Goal: Task Accomplishment & Management: Use online tool/utility

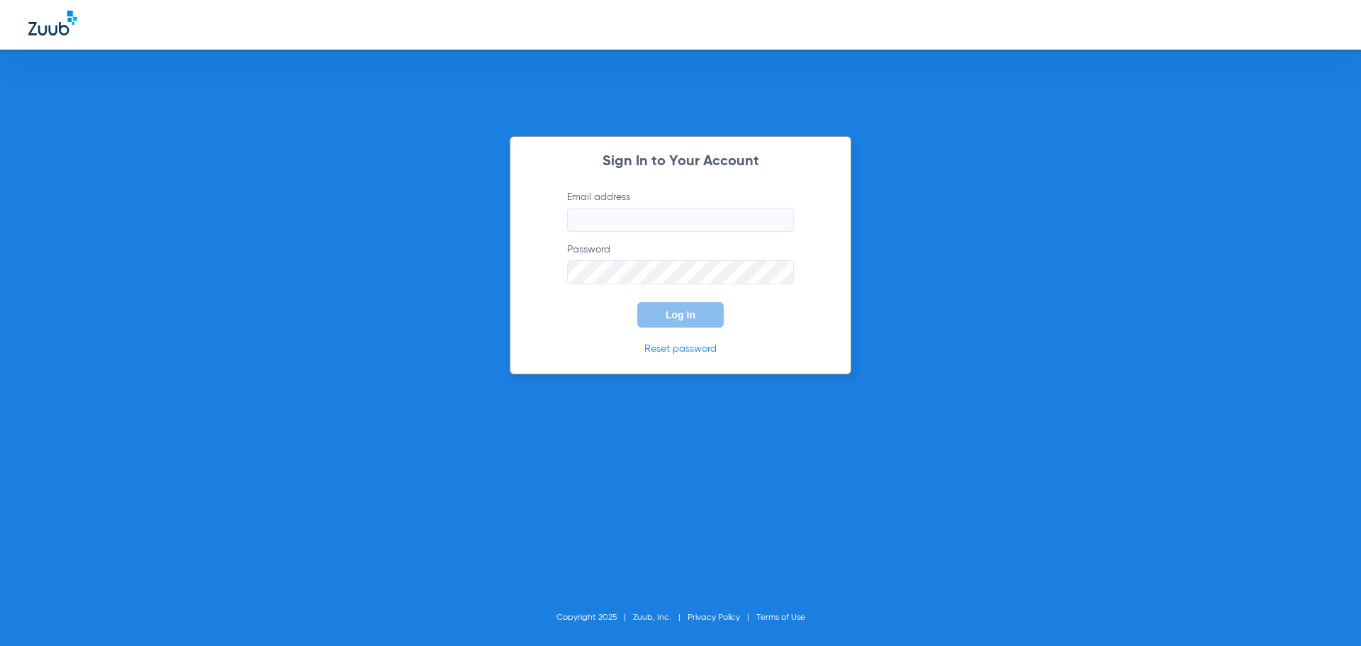
type input "[PERSON_NAME][EMAIL_ADDRESS][DOMAIN_NAME]"
click at [659, 308] on button "Log In" at bounding box center [680, 315] width 86 height 26
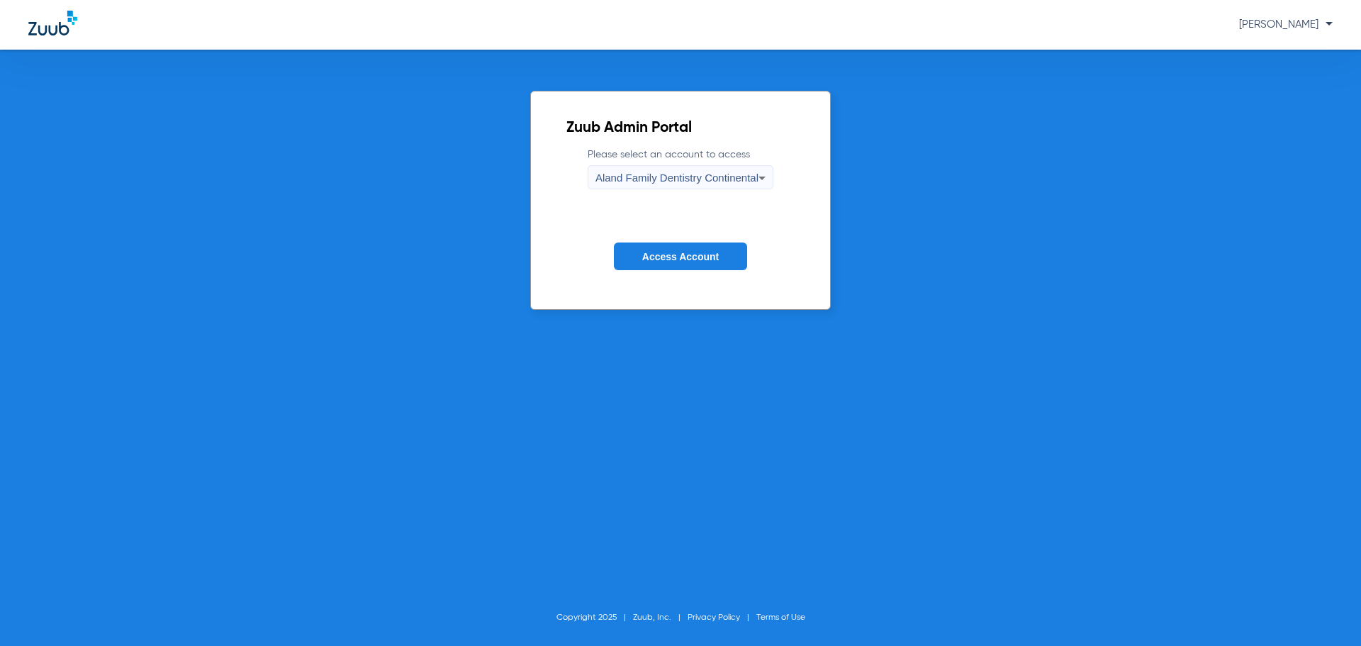
click at [682, 166] on div "Aland Family Dentistry Continental" at bounding box center [676, 178] width 163 height 24
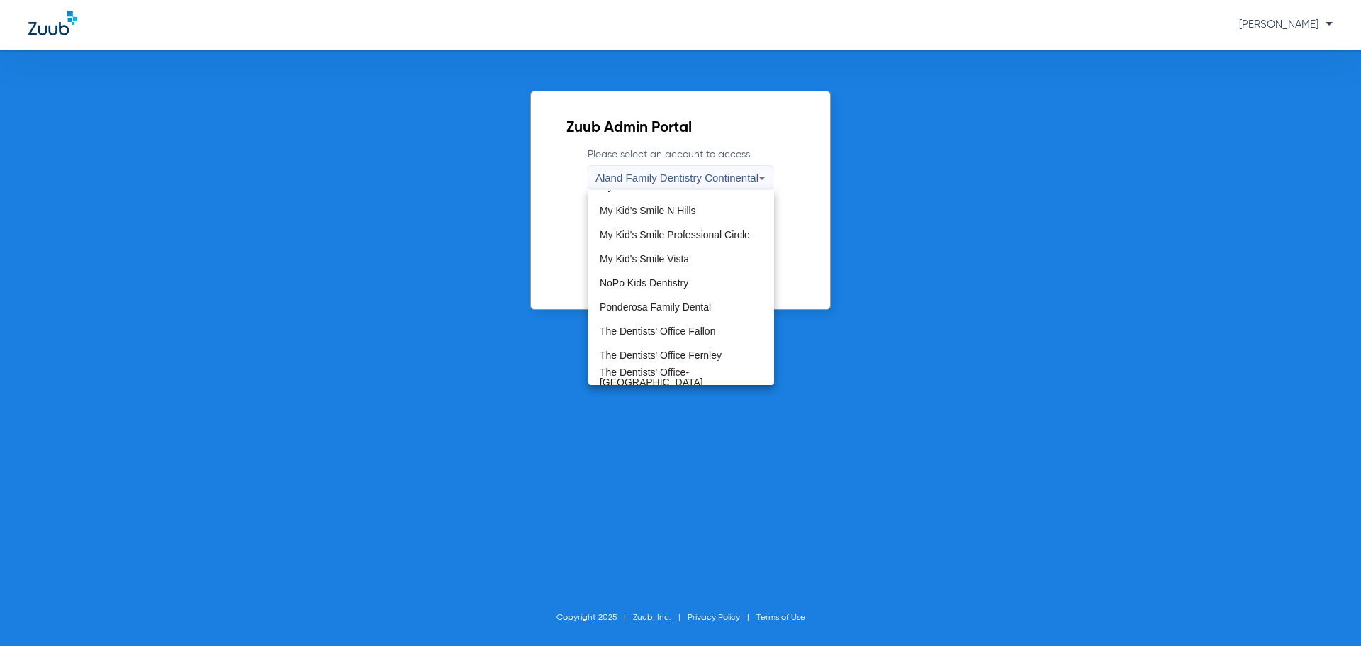
scroll to position [432, 0]
click at [692, 327] on span "The Dentists' Office Fallon" at bounding box center [658, 325] width 116 height 10
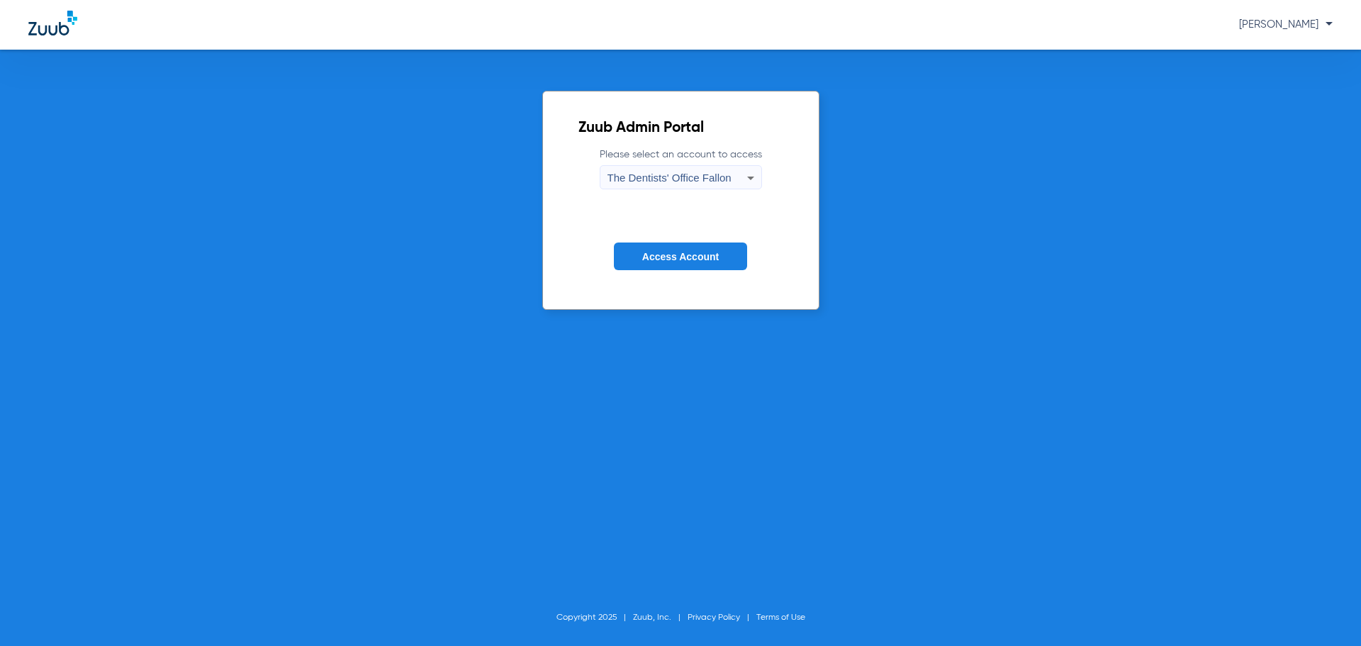
click at [697, 264] on button "Access Account" at bounding box center [680, 256] width 133 height 28
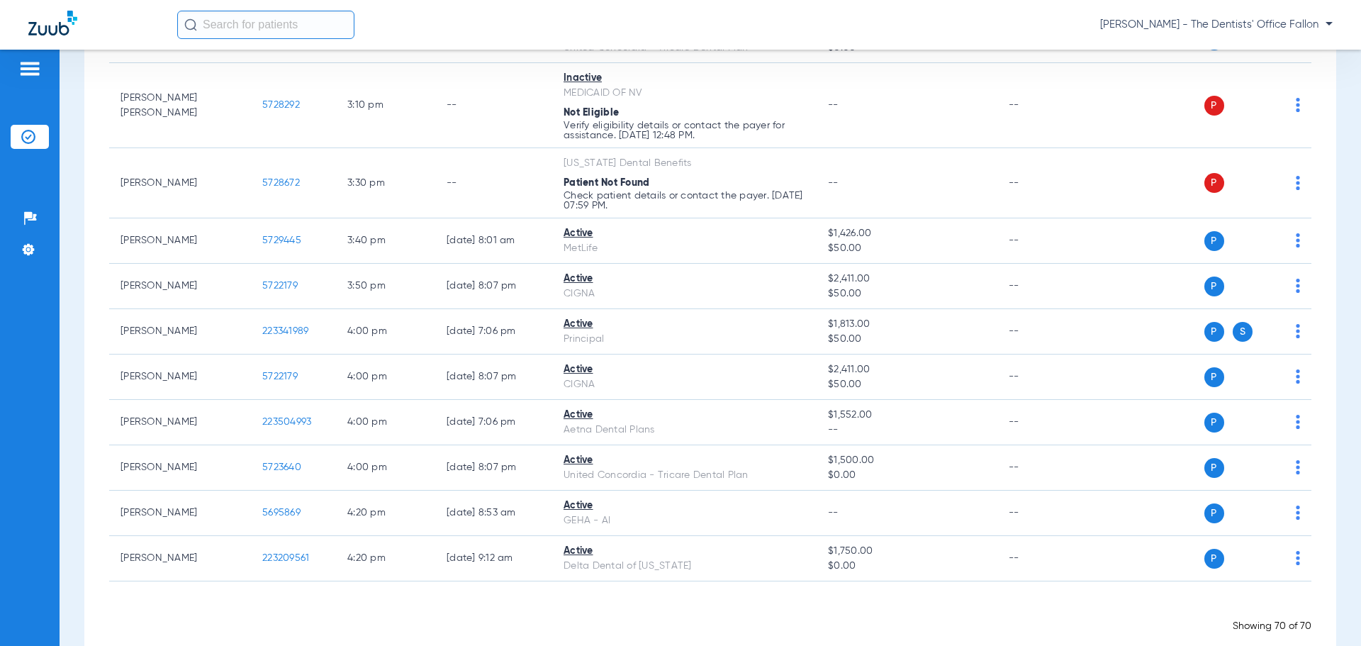
scroll to position [3128, 0]
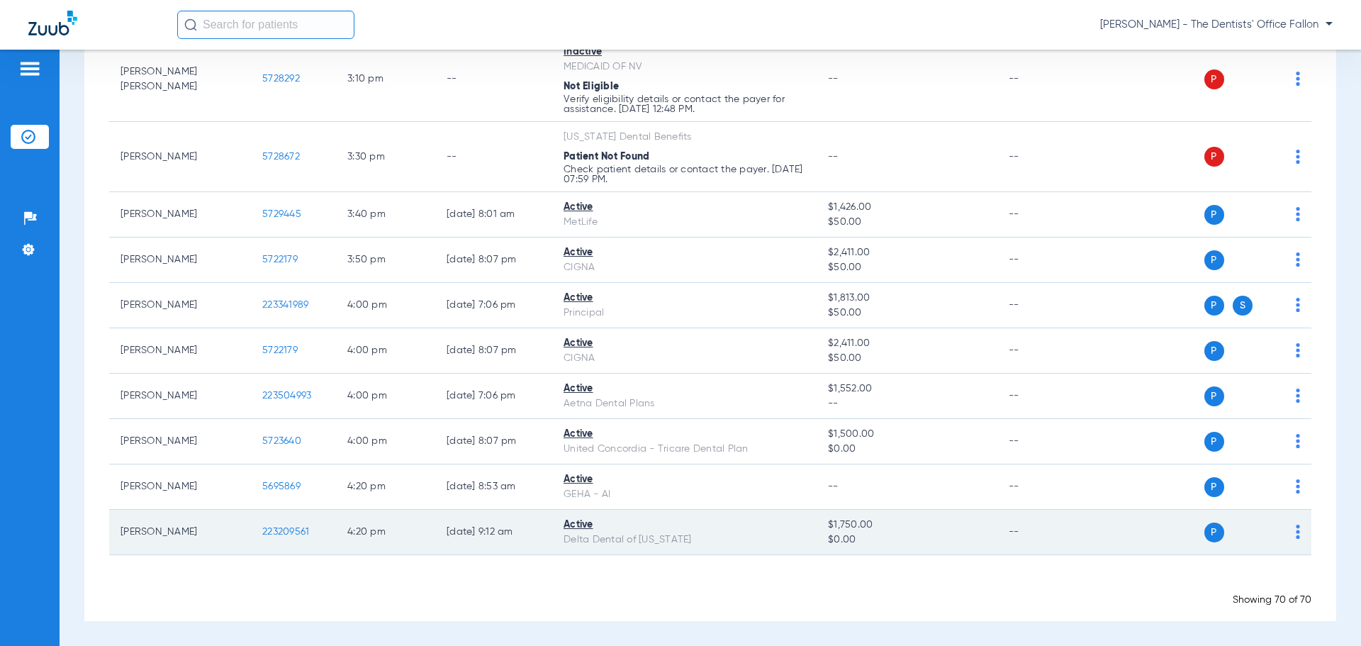
click at [1296, 534] on img at bounding box center [1298, 531] width 4 height 14
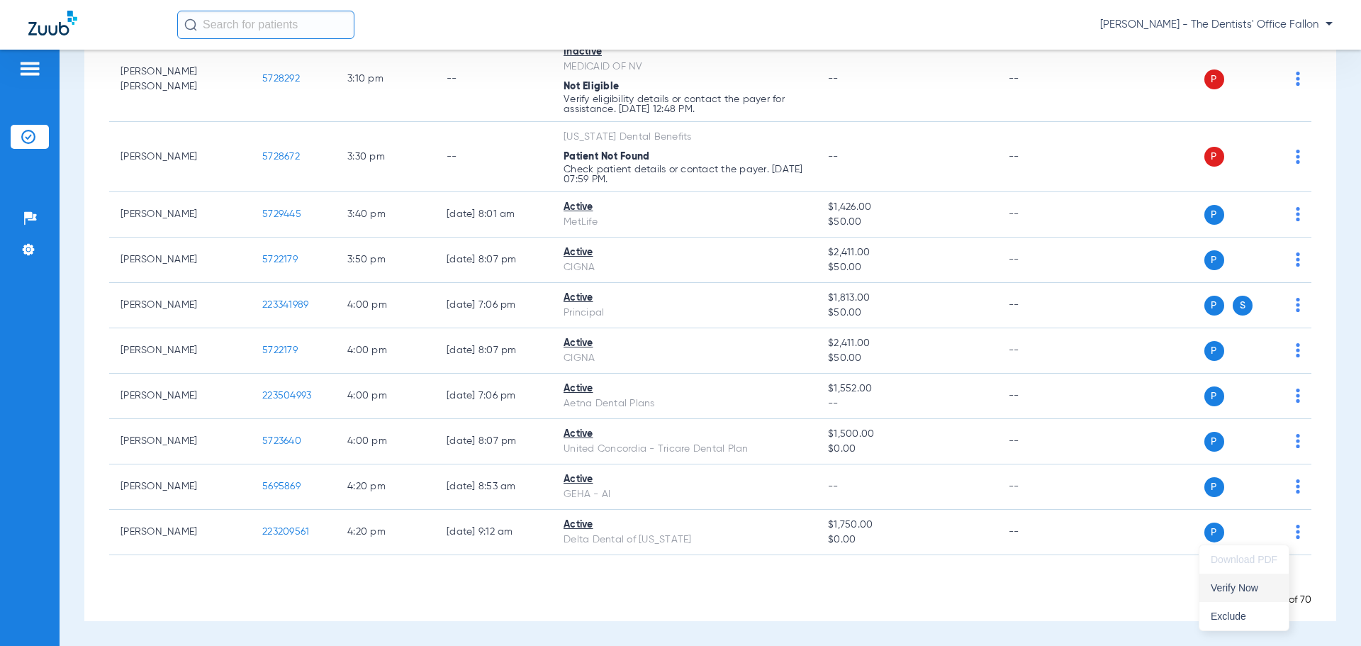
click at [1219, 586] on span "Verify Now" at bounding box center [1244, 588] width 67 height 10
